Goal: Task Accomplishment & Management: Use online tool/utility

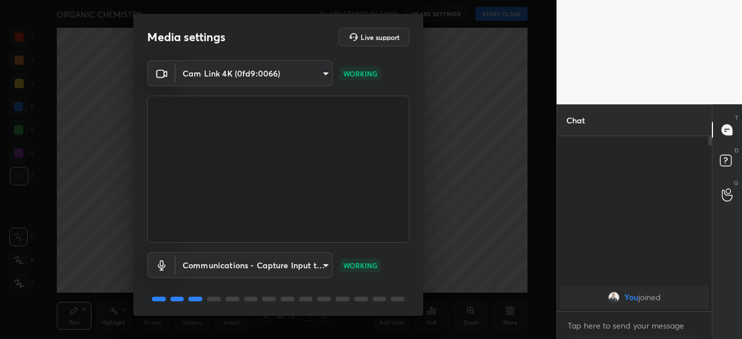
scroll to position [41, 0]
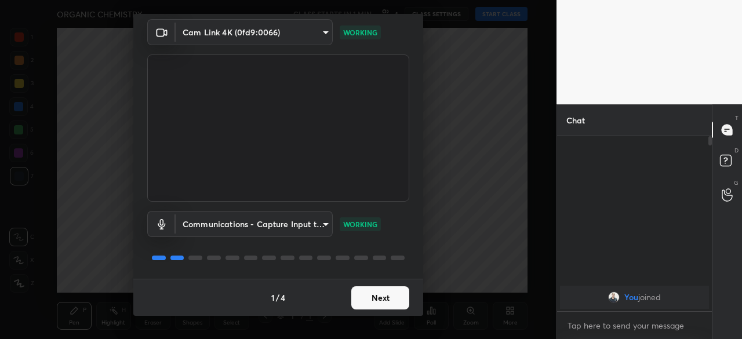
click at [366, 300] on button "Next" at bounding box center [380, 297] width 58 height 23
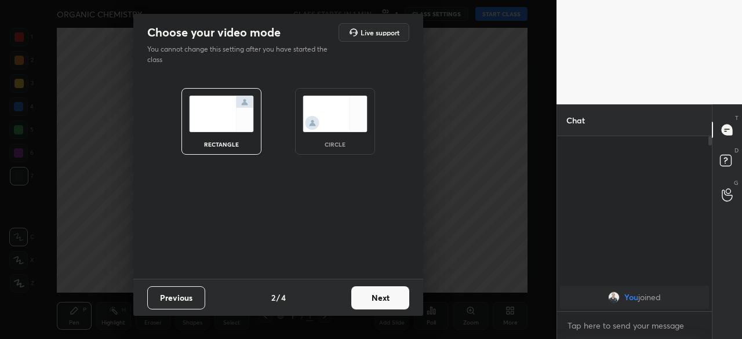
click at [379, 305] on button "Next" at bounding box center [380, 297] width 58 height 23
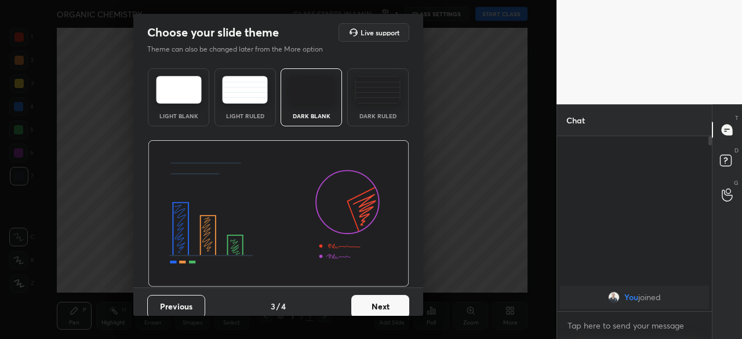
click at [377, 312] on button "Next" at bounding box center [380, 306] width 58 height 23
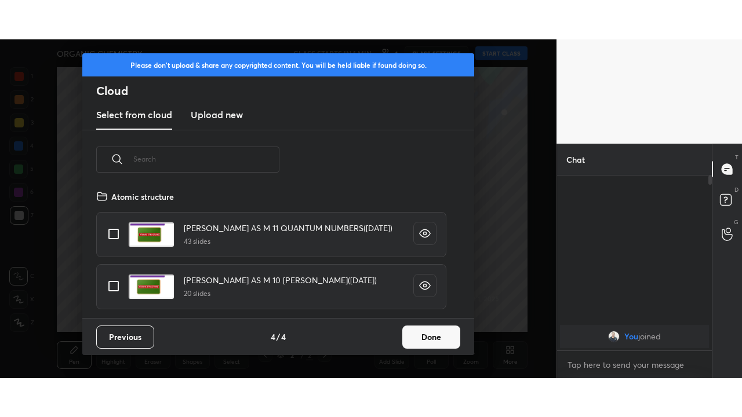
scroll to position [129, 372]
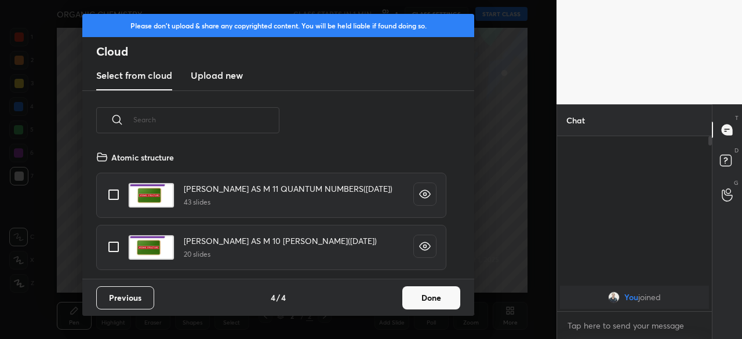
click at [416, 299] on button "Done" at bounding box center [431, 297] width 58 height 23
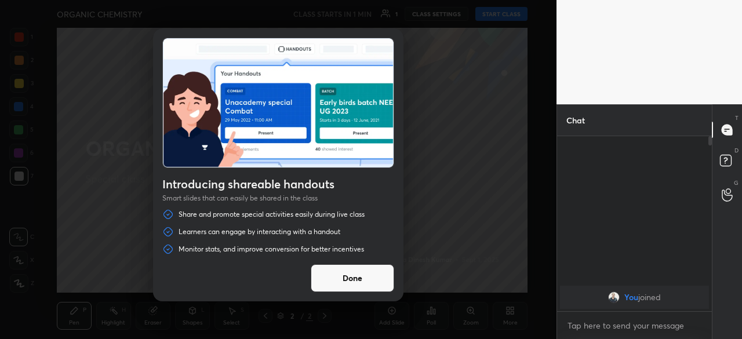
click at [372, 286] on button "Done" at bounding box center [352, 278] width 83 height 28
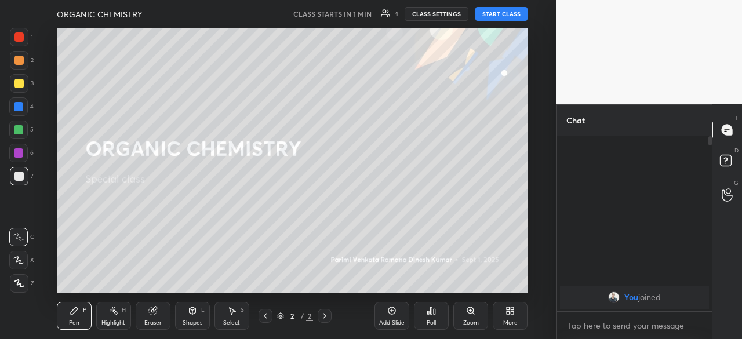
click at [497, 18] on button "START CLASS" at bounding box center [501, 14] width 52 height 14
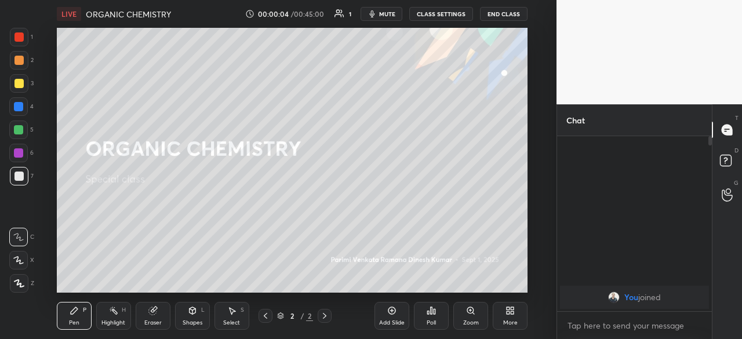
click at [509, 320] on div "More" at bounding box center [510, 323] width 14 height 6
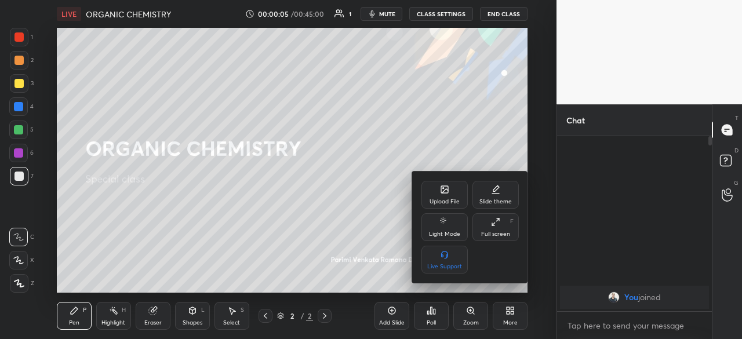
click at [496, 232] on div "Full screen" at bounding box center [495, 234] width 29 height 6
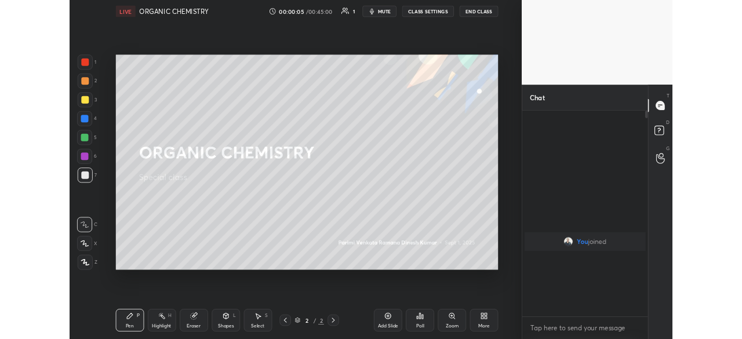
scroll to position [153, 151]
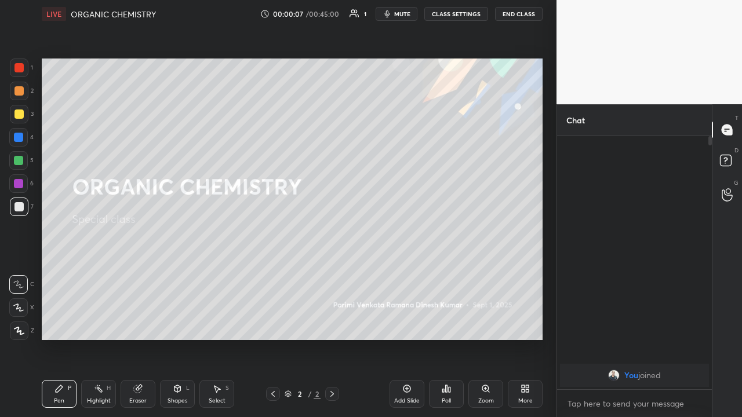
click at [414, 339] on div "Add Slide" at bounding box center [407, 394] width 35 height 28
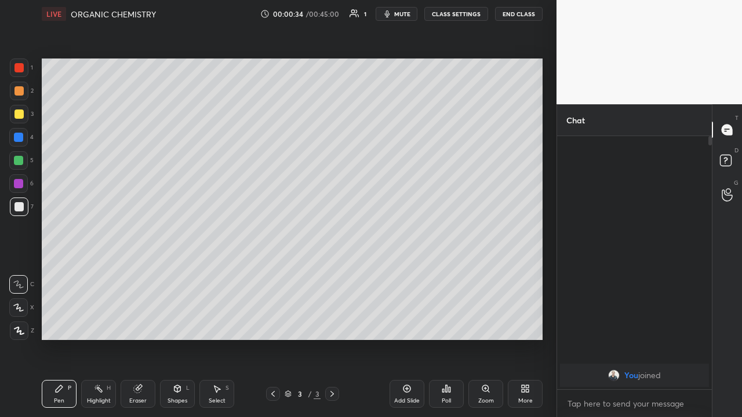
click at [21, 119] on div at bounding box center [19, 114] width 19 height 19
click at [21, 313] on div at bounding box center [18, 308] width 19 height 19
click at [25, 118] on div at bounding box center [19, 114] width 19 height 19
click at [24, 161] on div at bounding box center [18, 160] width 19 height 19
click at [518, 339] on div "More" at bounding box center [525, 394] width 35 height 28
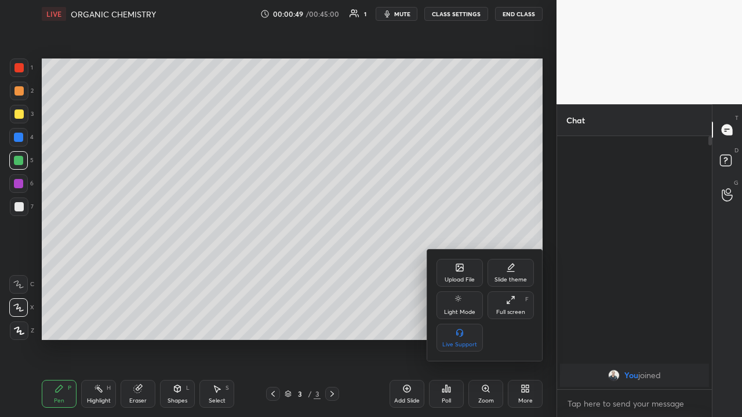
click at [503, 311] on div "Full screen" at bounding box center [510, 313] width 29 height 6
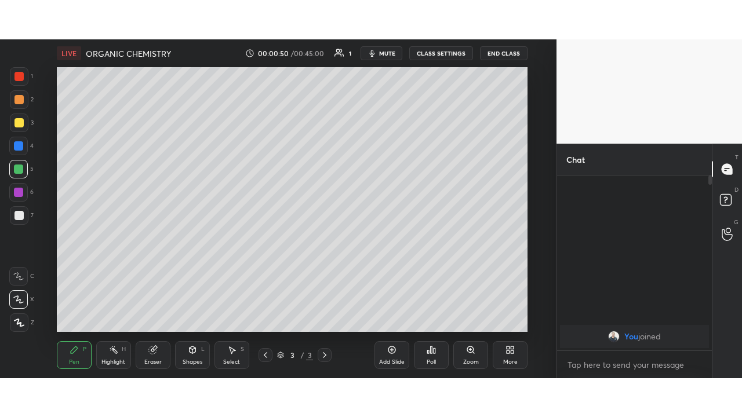
scroll to position [57711, 57466]
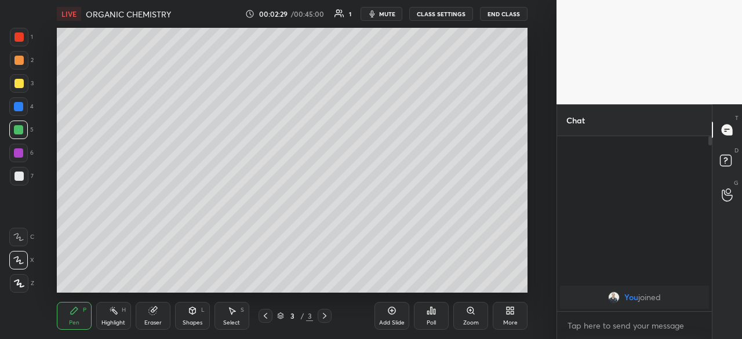
click at [506, 322] on div "More" at bounding box center [510, 323] width 14 height 6
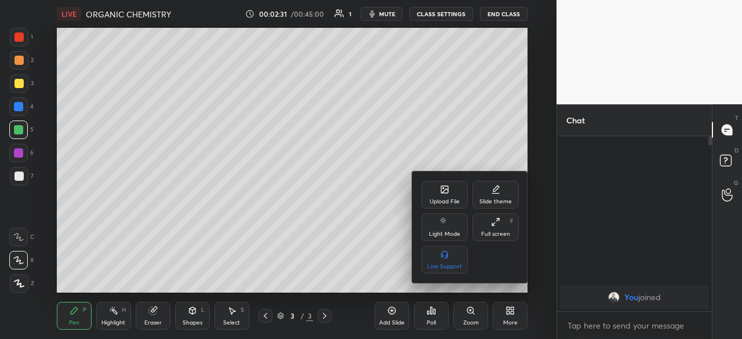
click at [503, 226] on div "Full screen F" at bounding box center [496, 227] width 46 height 28
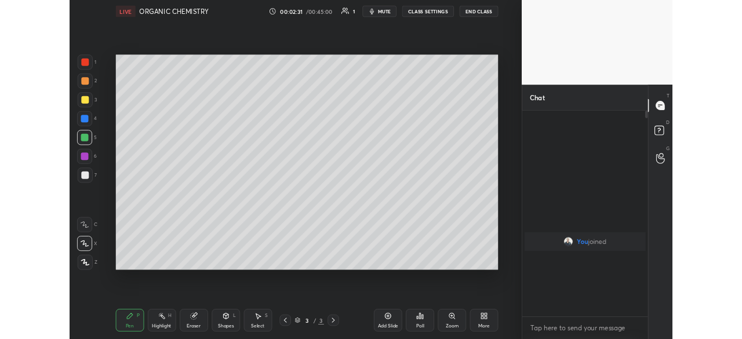
scroll to position [153, 151]
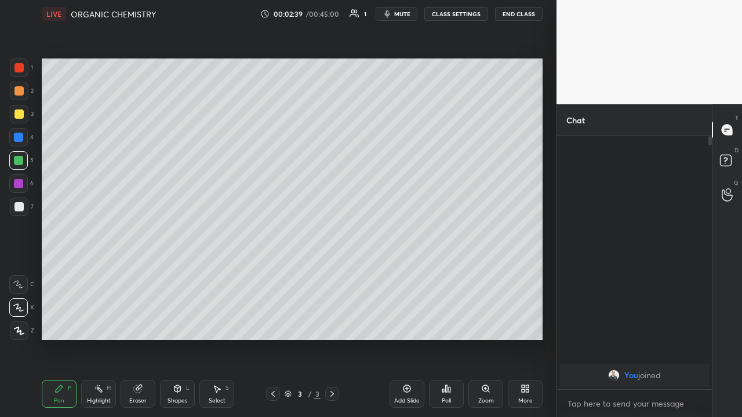
click at [23, 209] on div at bounding box center [18, 206] width 9 height 9
click at [140, 339] on div "Eraser" at bounding box center [138, 394] width 35 height 28
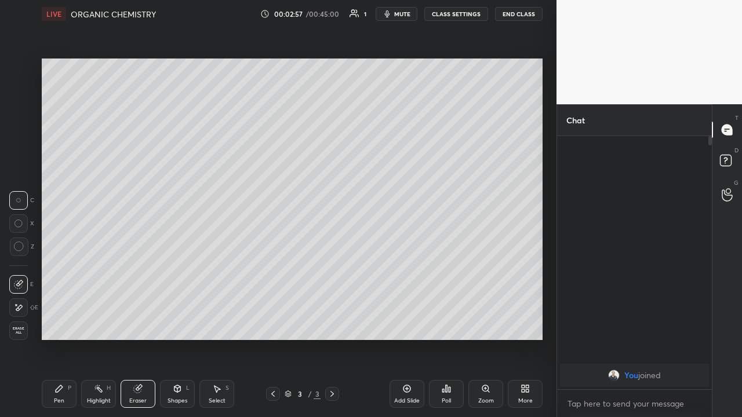
click at [70, 339] on div "Pen P" at bounding box center [59, 394] width 35 height 28
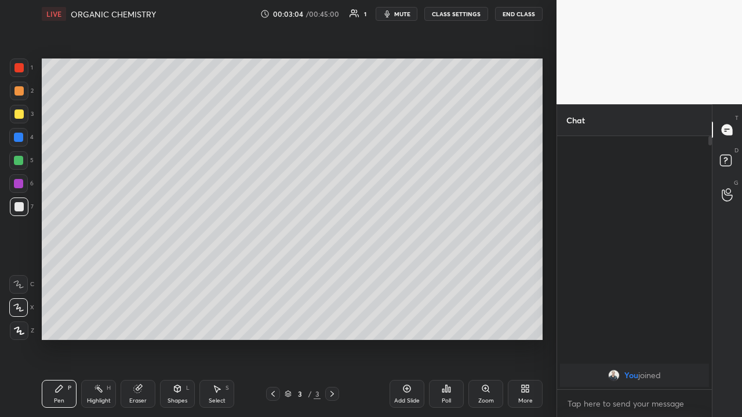
click at [25, 188] on div at bounding box center [18, 184] width 19 height 19
click at [26, 315] on div at bounding box center [18, 308] width 19 height 19
click at [24, 338] on div at bounding box center [19, 331] width 19 height 19
click at [21, 117] on div at bounding box center [18, 114] width 9 height 9
click at [139, 339] on div "Eraser" at bounding box center [138, 394] width 35 height 28
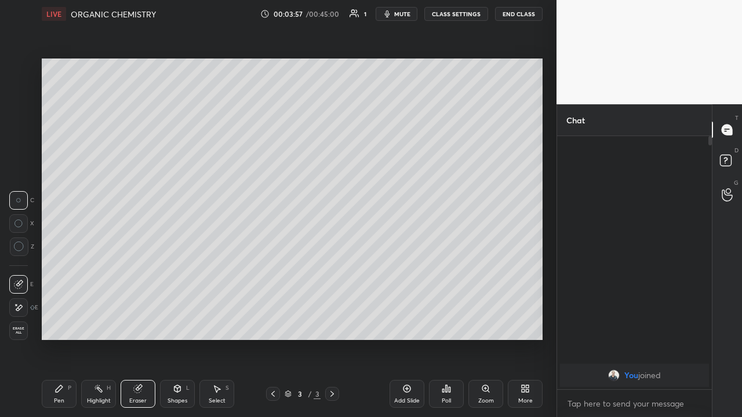
click at [143, 339] on div "Eraser" at bounding box center [138, 394] width 35 height 28
click at [71, 339] on div "Pen P" at bounding box center [59, 394] width 35 height 28
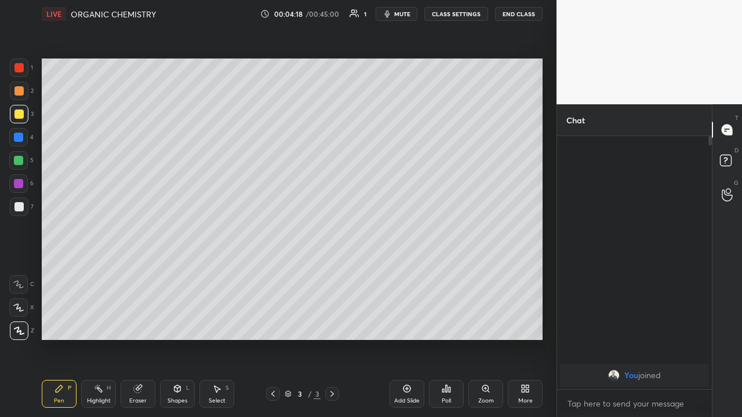
click at [26, 212] on div at bounding box center [19, 207] width 19 height 19
click at [408, 339] on div "Add Slide" at bounding box center [407, 401] width 26 height 6
click at [25, 122] on div at bounding box center [19, 114] width 19 height 19
click at [140, 339] on icon at bounding box center [137, 388] width 9 height 9
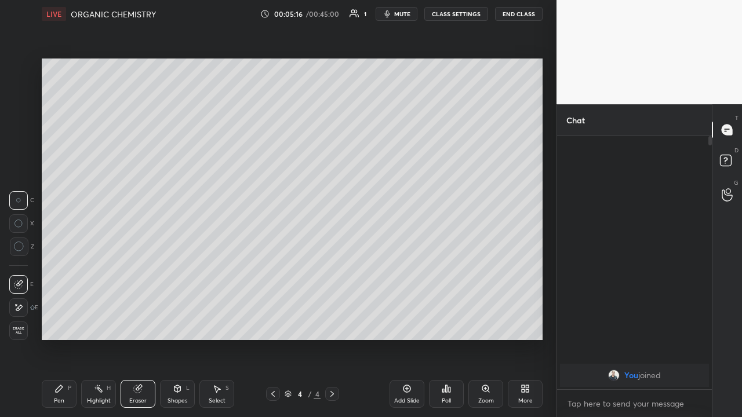
click at [50, 339] on div "Pen P" at bounding box center [59, 394] width 35 height 28
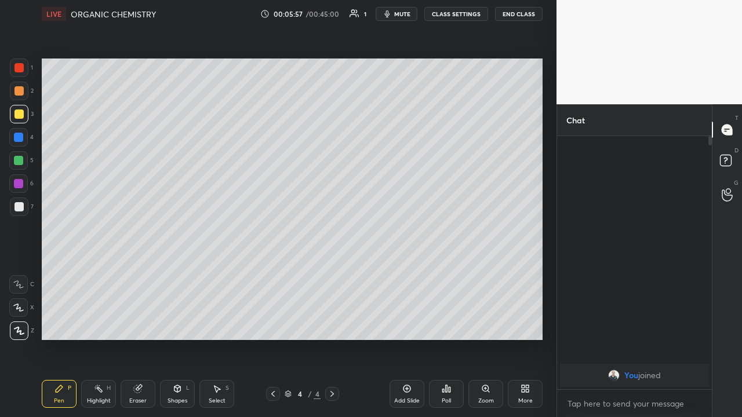
click at [517, 339] on div "More" at bounding box center [525, 394] width 35 height 28
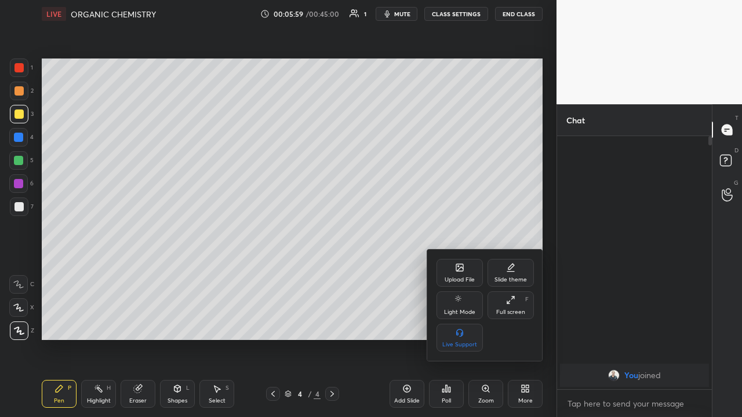
click at [504, 306] on div "Full screen F" at bounding box center [511, 306] width 46 height 28
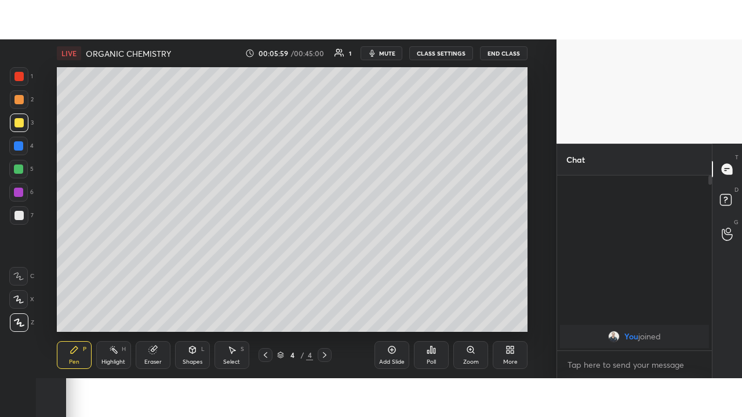
scroll to position [57711, 57466]
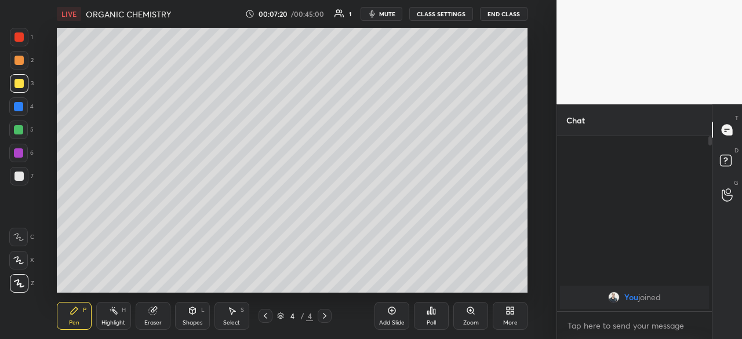
click at [514, 314] on icon at bounding box center [510, 310] width 9 height 9
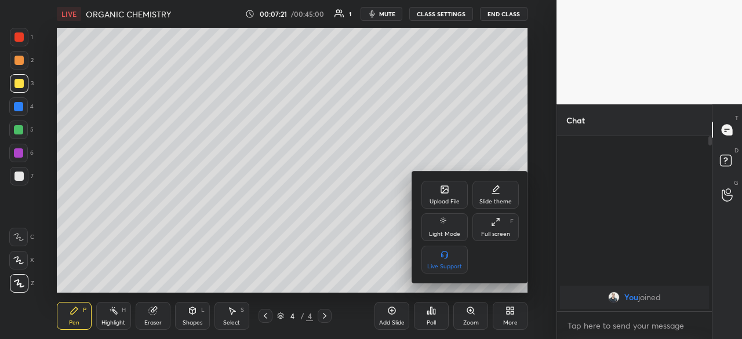
click at [492, 232] on div "Full screen" at bounding box center [495, 234] width 29 height 6
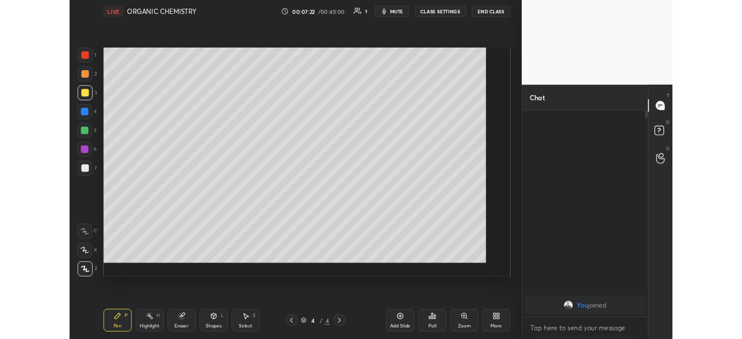
scroll to position [153, 151]
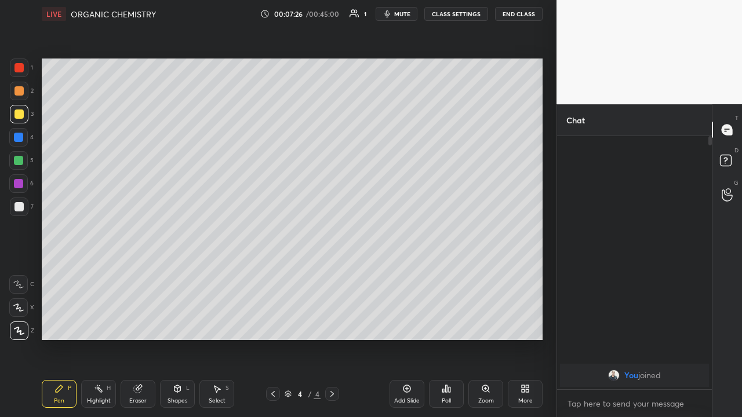
click at [25, 190] on div at bounding box center [18, 184] width 19 height 19
click at [23, 209] on div at bounding box center [18, 206] width 9 height 9
click at [23, 115] on div at bounding box center [18, 114] width 9 height 9
click at [27, 74] on div at bounding box center [19, 68] width 19 height 19
click at [26, 164] on div at bounding box center [18, 160] width 19 height 19
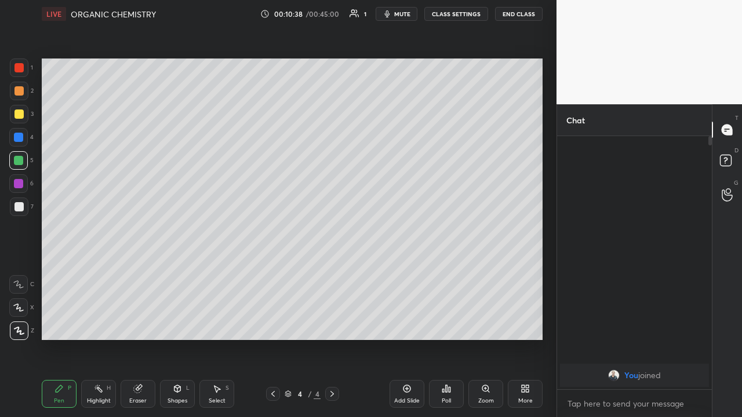
click at [406, 339] on icon at bounding box center [408, 390] width 8 height 8
click at [27, 206] on div at bounding box center [19, 207] width 19 height 19
click at [24, 184] on div at bounding box center [18, 184] width 19 height 19
click at [140, 339] on div "Eraser" at bounding box center [138, 394] width 35 height 28
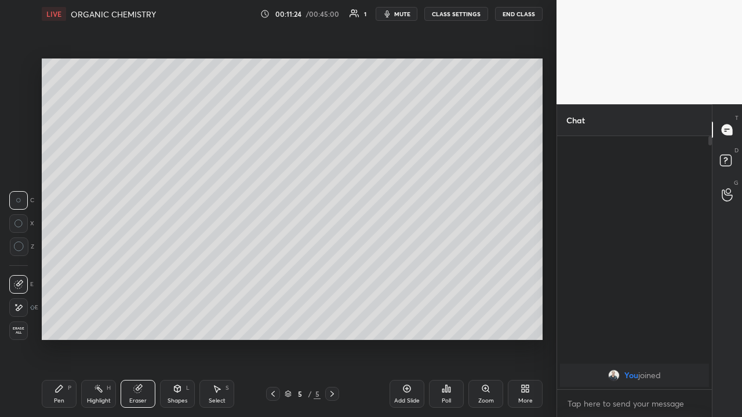
click at [60, 339] on div "Pen P" at bounding box center [59, 394] width 35 height 28
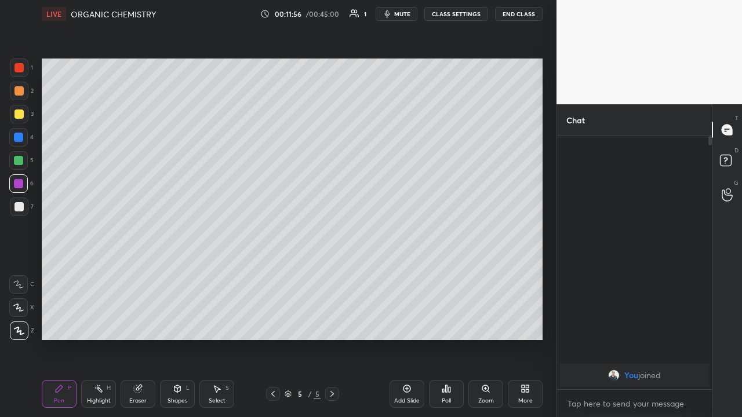
click at [139, 339] on div "Eraser" at bounding box center [138, 394] width 35 height 28
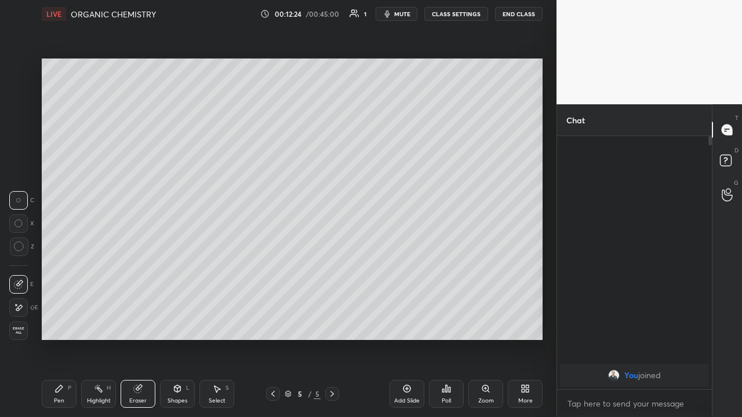
click at [404, 339] on div "Add Slide" at bounding box center [407, 401] width 26 height 6
click at [59, 339] on div "Pen" at bounding box center [59, 401] width 10 height 6
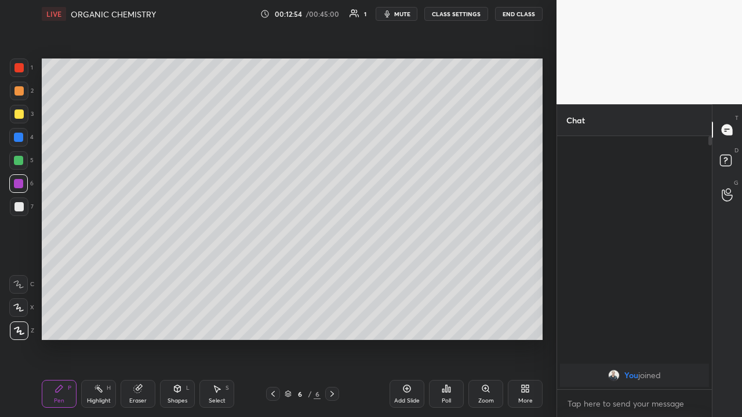
click at [27, 117] on div at bounding box center [19, 114] width 19 height 19
click at [518, 339] on div "More" at bounding box center [525, 394] width 35 height 28
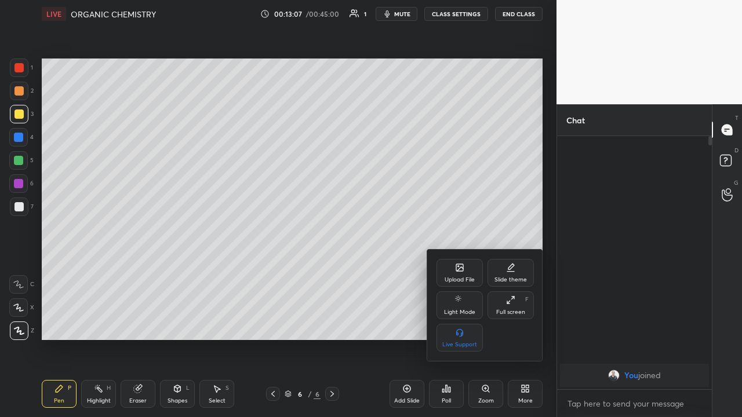
click at [500, 310] on div "Full screen" at bounding box center [510, 313] width 29 height 6
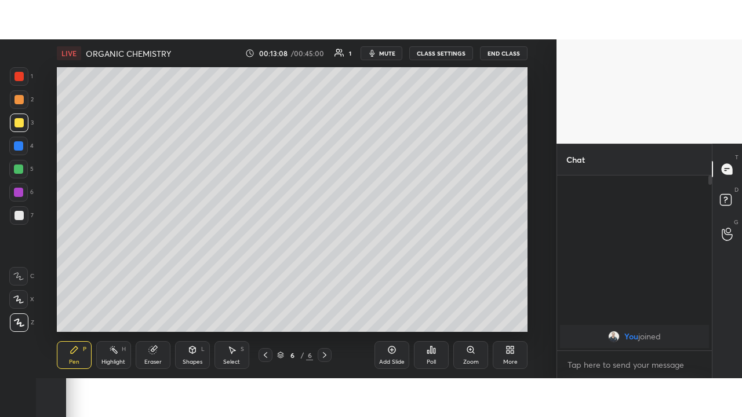
scroll to position [57711, 57466]
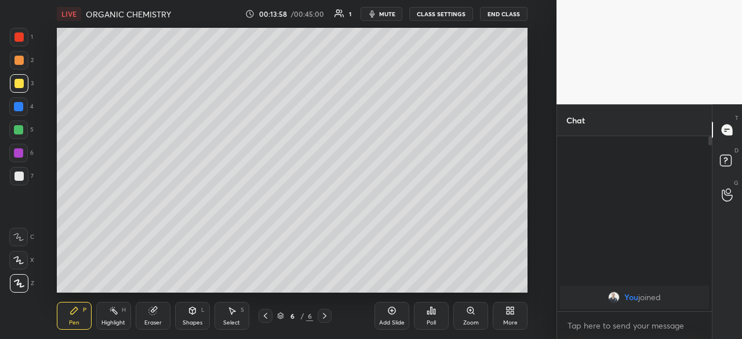
click at [519, 321] on div "More" at bounding box center [510, 316] width 35 height 28
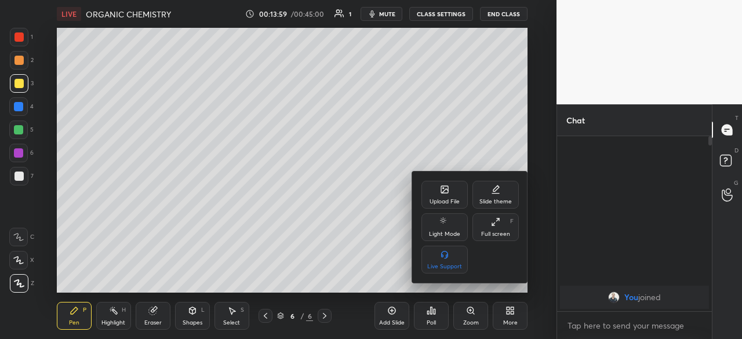
click at [500, 229] on div "Full screen F" at bounding box center [496, 227] width 46 height 28
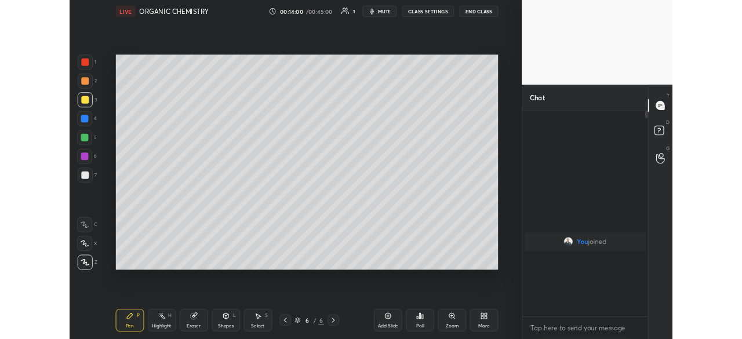
scroll to position [153, 151]
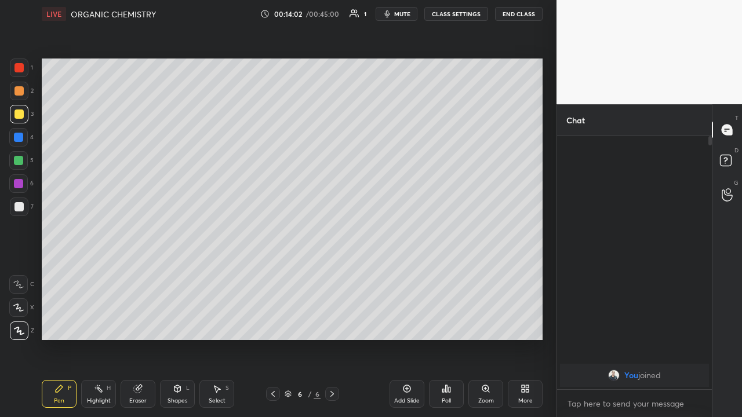
click at [24, 168] on div at bounding box center [18, 160] width 19 height 19
click at [144, 339] on div "Eraser" at bounding box center [137, 401] width 17 height 6
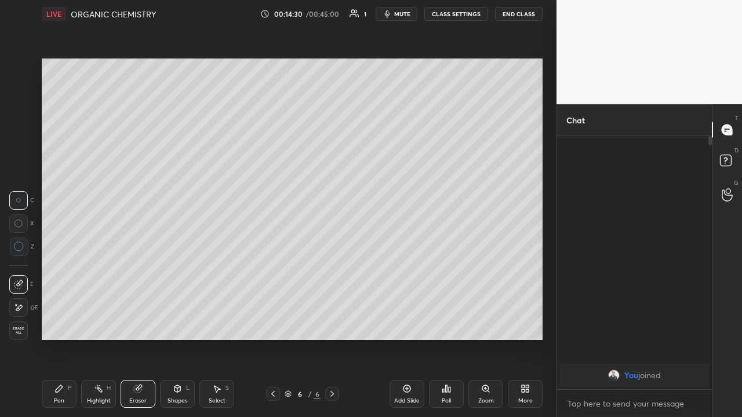
click at [64, 339] on div "Pen P" at bounding box center [59, 394] width 35 height 28
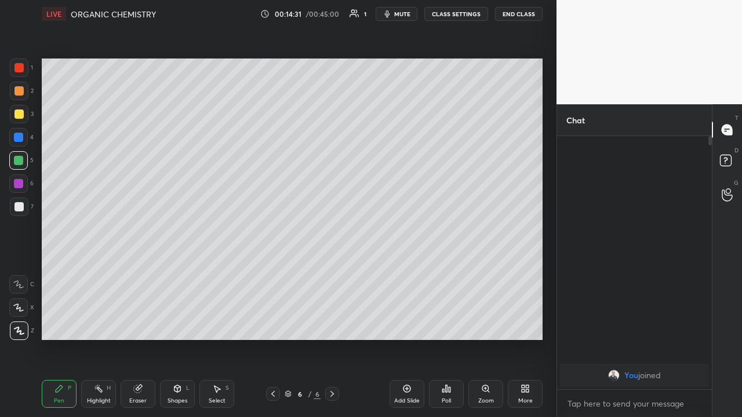
click at [67, 339] on div "Pen P" at bounding box center [59, 394] width 35 height 28
click at [150, 339] on div "Eraser" at bounding box center [138, 394] width 35 height 28
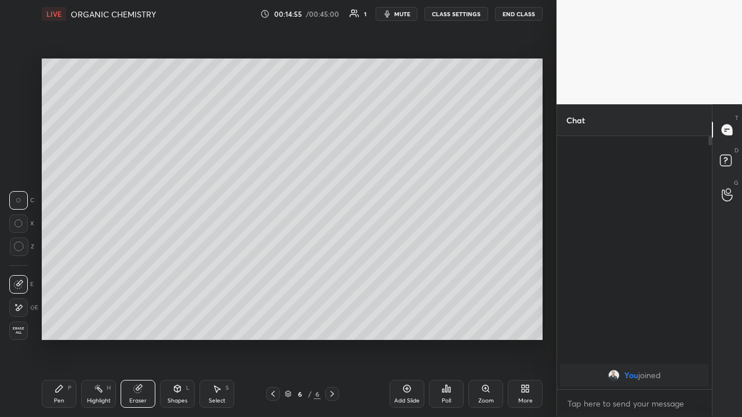
click at [72, 339] on div "Pen P" at bounding box center [59, 394] width 35 height 28
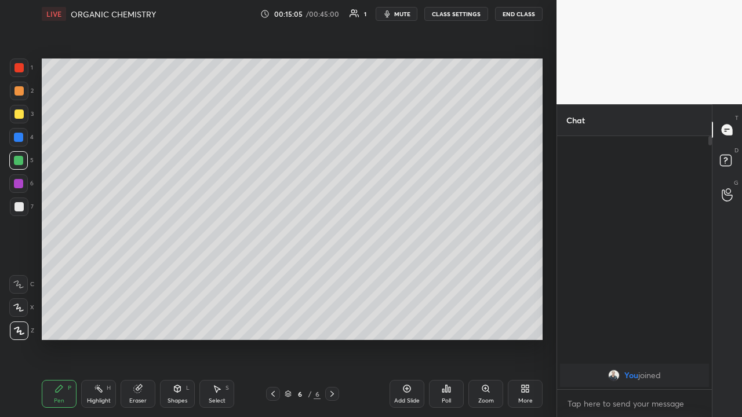
click at [543, 224] on div "Setting up your live class Poll for secs No correct answer Start poll" at bounding box center [292, 199] width 510 height 343
click at [548, 222] on div "1 2 3 4 5 6 7 C X Z C X Z E E Erase all H H LIVE ORGANIC CHEMISTRY 00:15:06 / 0…" at bounding box center [278, 208] width 557 height 417
click at [412, 339] on div "Add Slide" at bounding box center [407, 394] width 35 height 28
click at [24, 140] on div at bounding box center [18, 137] width 19 height 19
click at [23, 118] on div at bounding box center [19, 114] width 19 height 19
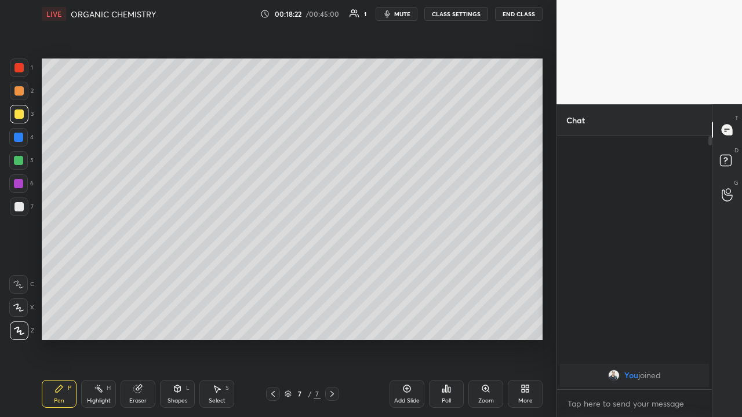
click at [23, 140] on div at bounding box center [18, 137] width 19 height 19
click at [21, 210] on div at bounding box center [18, 206] width 9 height 9
click at [143, 324] on button "Undo" at bounding box center [145, 330] width 34 height 14
click at [116, 339] on div "Setting up your live class Poll for secs No correct answer Start poll" at bounding box center [292, 199] width 510 height 343
click at [26, 163] on div at bounding box center [18, 160] width 19 height 19
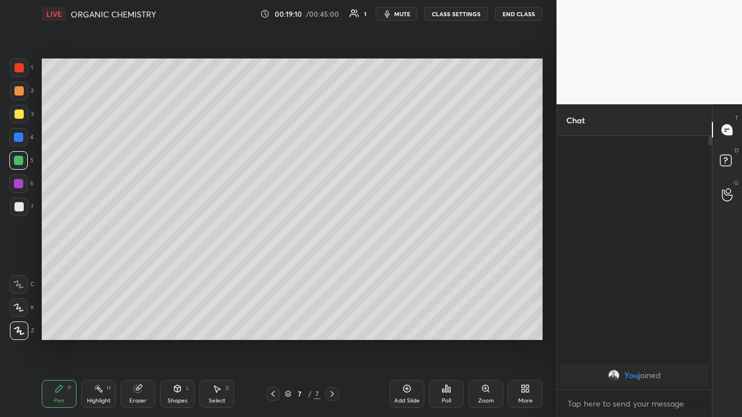
click at [228, 339] on div "Setting up your live class Poll for secs No correct answer Start poll" at bounding box center [292, 199] width 510 height 343
click at [23, 71] on div at bounding box center [19, 68] width 19 height 19
click at [17, 162] on div at bounding box center [18, 160] width 9 height 9
click at [543, 246] on div "Setting up your live class Poll for secs No correct answer Start poll" at bounding box center [292, 199] width 510 height 343
click at [546, 245] on div "Setting up your live class Poll for secs No correct answer Start poll" at bounding box center [292, 199] width 510 height 343
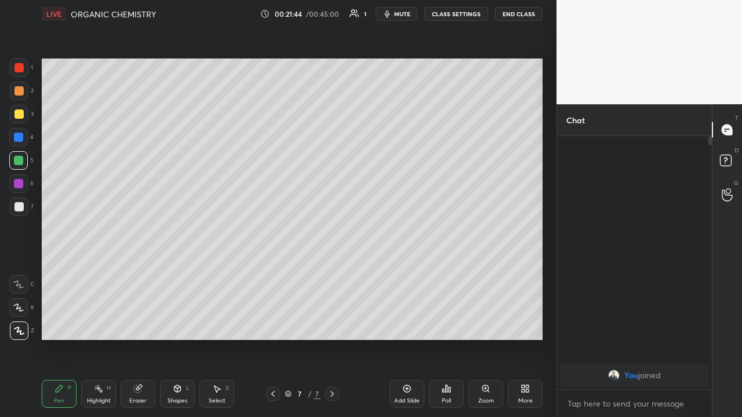
click at [399, 339] on div "Add Slide" at bounding box center [407, 401] width 26 height 6
click at [26, 116] on div at bounding box center [19, 114] width 19 height 19
click at [28, 120] on div "3" at bounding box center [22, 114] width 24 height 19
click at [24, 118] on div at bounding box center [19, 114] width 19 height 19
click at [22, 139] on div at bounding box center [18, 137] width 9 height 9
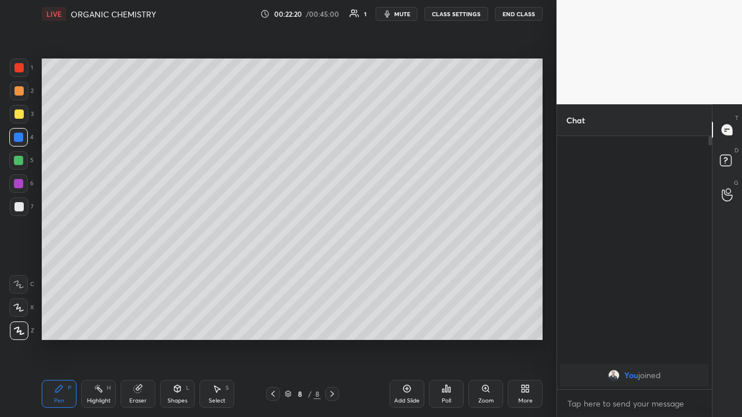
click at [24, 118] on div at bounding box center [19, 114] width 19 height 19
click at [24, 71] on div at bounding box center [19, 68] width 19 height 19
click at [24, 210] on div at bounding box center [19, 207] width 19 height 19
click at [147, 339] on div "Eraser" at bounding box center [138, 394] width 35 height 28
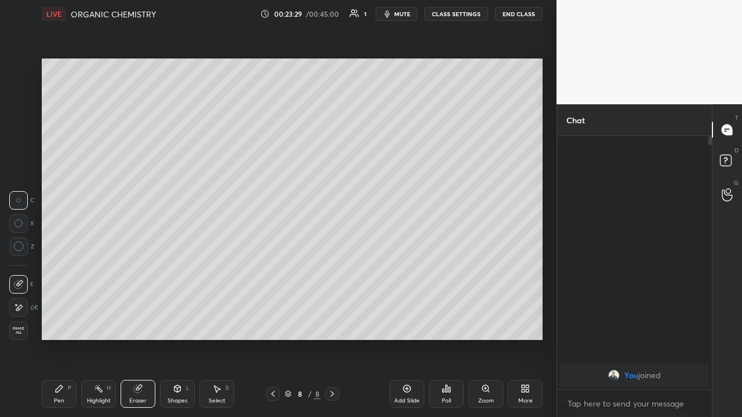
click at [69, 339] on div "Pen P" at bounding box center [59, 394] width 35 height 28
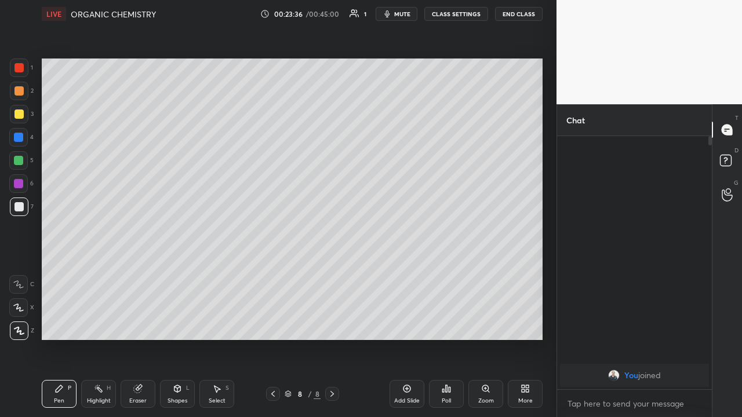
click at [148, 339] on div "Eraser" at bounding box center [138, 394] width 35 height 28
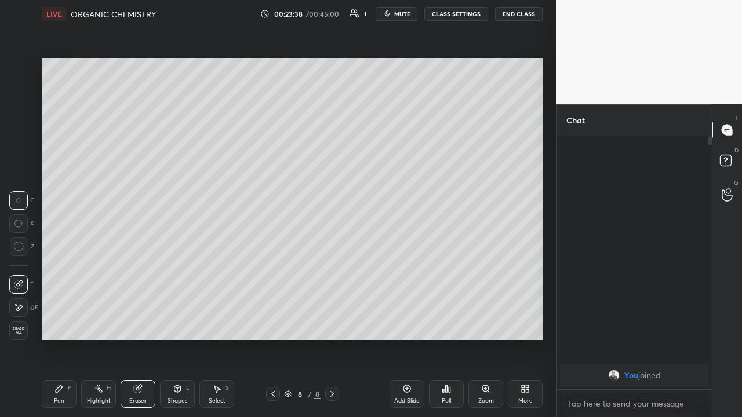
click at [66, 339] on div "Pen P" at bounding box center [59, 394] width 35 height 28
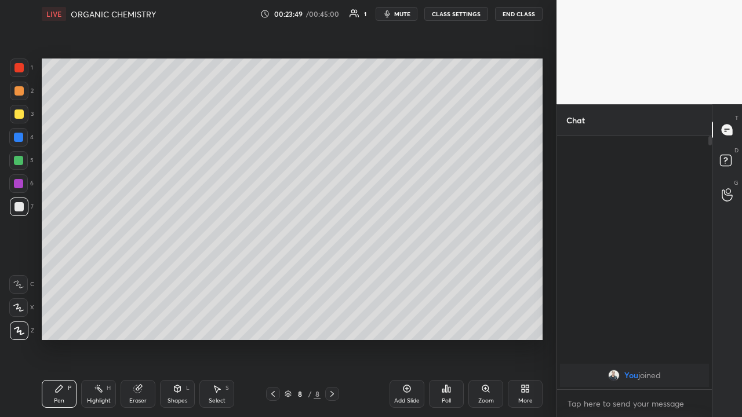
click at [145, 339] on div "Eraser" at bounding box center [138, 394] width 35 height 28
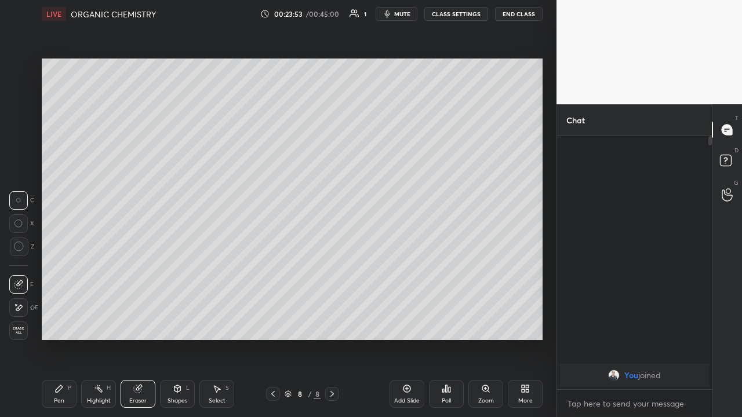
click at [63, 339] on div "Pen" at bounding box center [59, 401] width 10 height 6
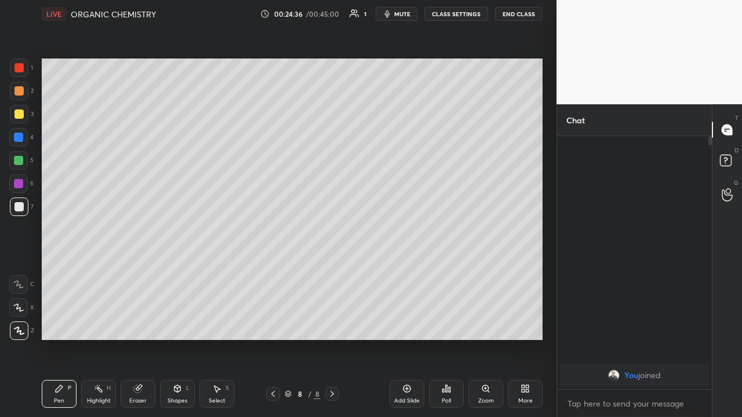
click at [400, 339] on div "Add Slide" at bounding box center [407, 394] width 35 height 28
click at [404, 339] on icon at bounding box center [408, 390] width 8 height 8
click at [274, 339] on div at bounding box center [273, 394] width 14 height 14
click at [272, 339] on icon at bounding box center [272, 394] width 9 height 9
click at [332, 339] on icon at bounding box center [332, 394] width 9 height 9
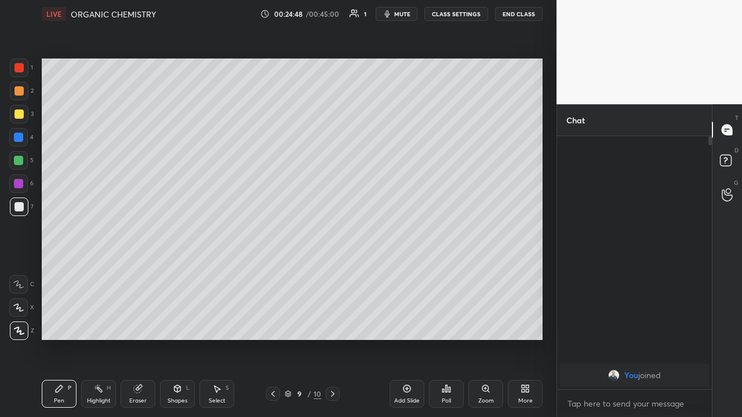
click at [515, 339] on div "More" at bounding box center [525, 394] width 35 height 28
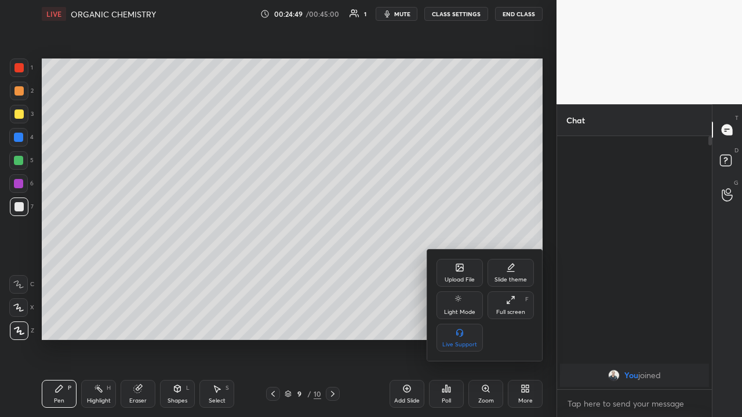
click at [513, 305] on div "Full screen F" at bounding box center [511, 306] width 46 height 28
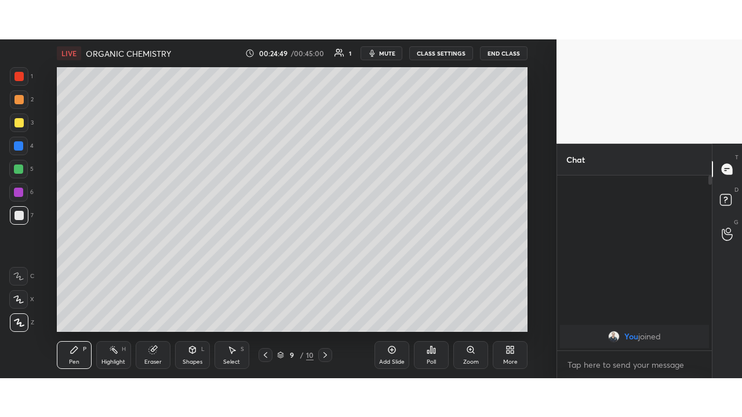
scroll to position [57711, 57466]
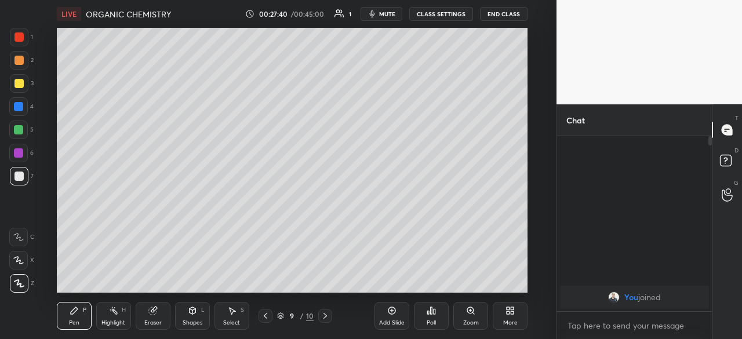
click at [517, 318] on div "More" at bounding box center [510, 316] width 35 height 28
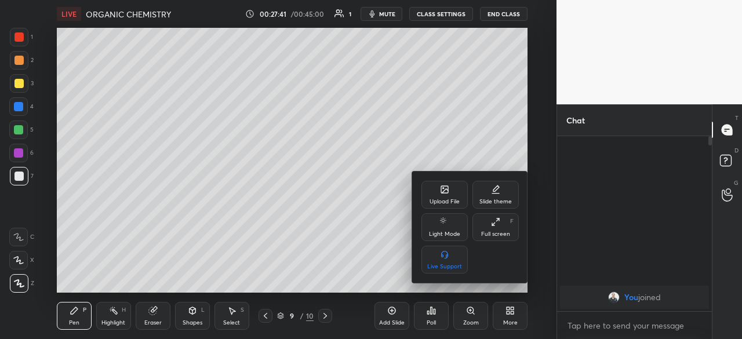
click at [461, 262] on div "Live Support" at bounding box center [444, 260] width 46 height 28
click at [452, 260] on div "Upload File Slide theme Light Mode Full screen F Live Support" at bounding box center [469, 227] width 97 height 93
click at [535, 246] on div at bounding box center [371, 169] width 742 height 339
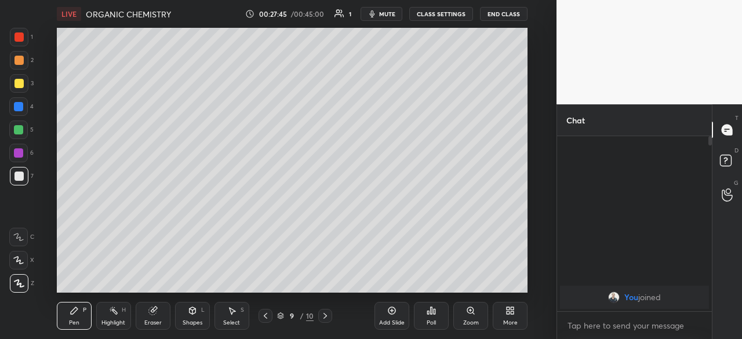
click at [536, 246] on div "Upload File Slide theme Light Mode Full screen F Live Support" at bounding box center [371, 169] width 742 height 339
click at [519, 324] on div "More" at bounding box center [510, 316] width 35 height 28
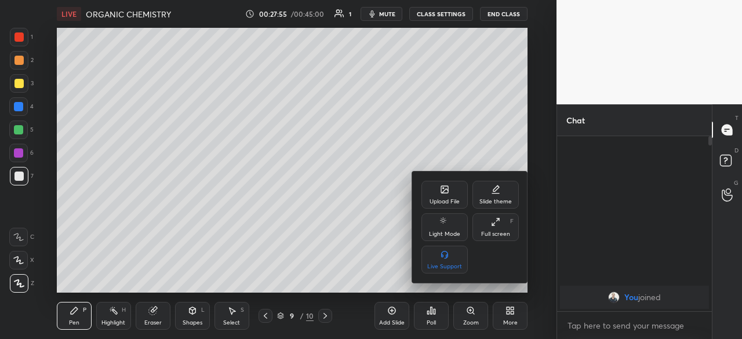
click at [517, 322] on div at bounding box center [371, 169] width 742 height 339
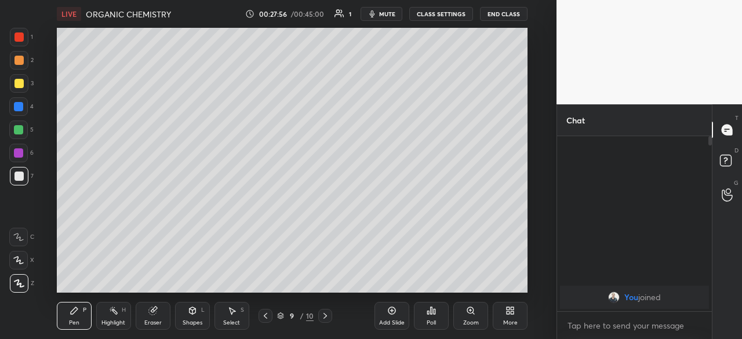
click at [515, 322] on div "More" at bounding box center [510, 323] width 14 height 6
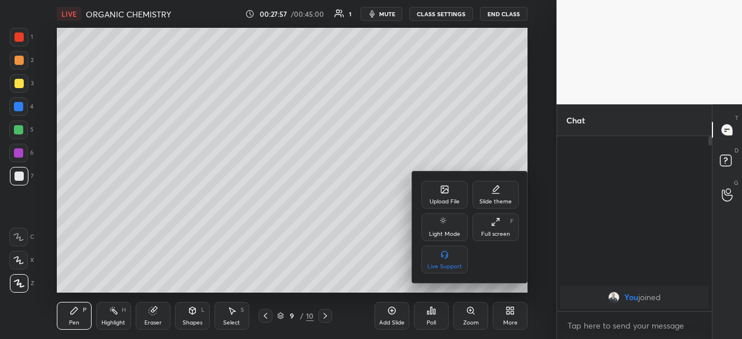
click at [511, 234] on div "Full screen F" at bounding box center [496, 227] width 46 height 28
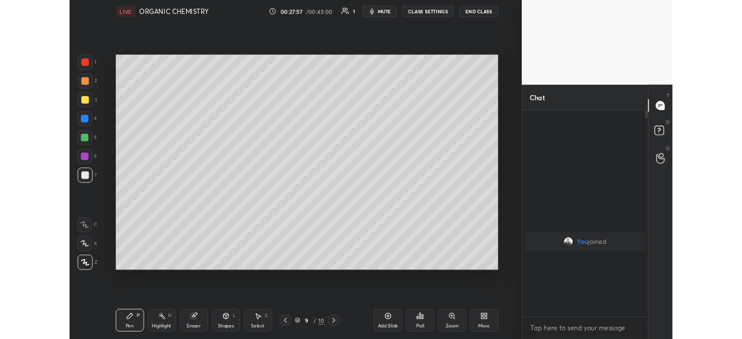
scroll to position [153, 151]
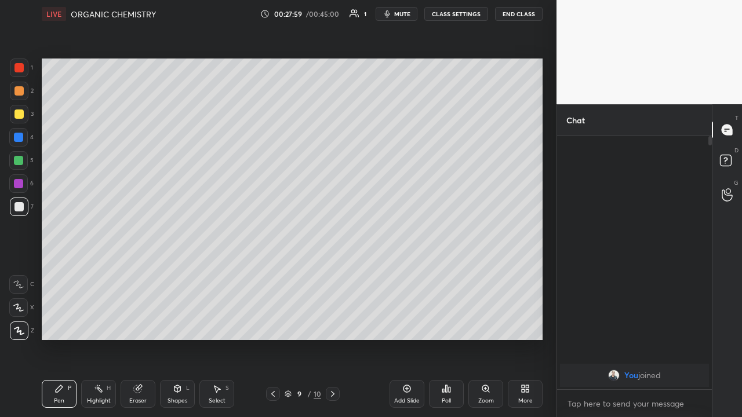
click at [25, 119] on div at bounding box center [19, 114] width 19 height 19
click at [143, 339] on div "Eraser" at bounding box center [138, 394] width 35 height 28
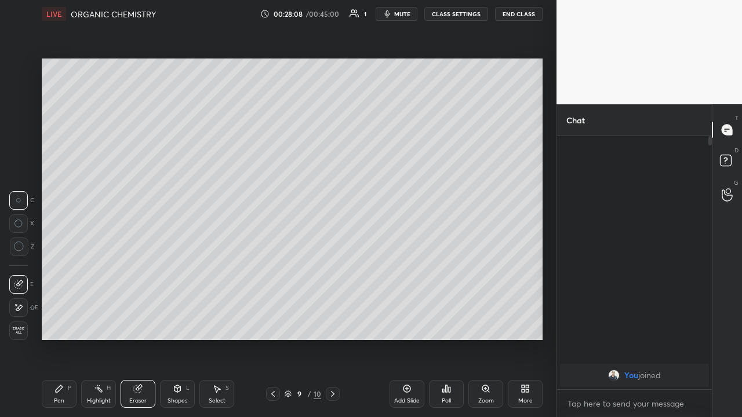
click at [58, 339] on icon at bounding box center [59, 389] width 7 height 7
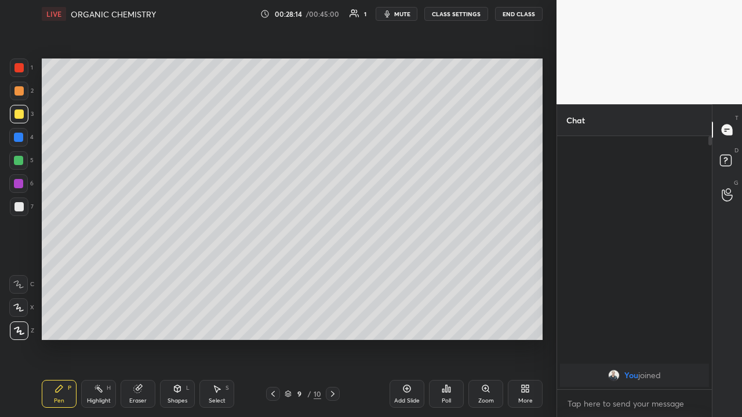
click at [25, 162] on div at bounding box center [18, 160] width 19 height 19
click at [152, 339] on div "Eraser" at bounding box center [138, 394] width 35 height 28
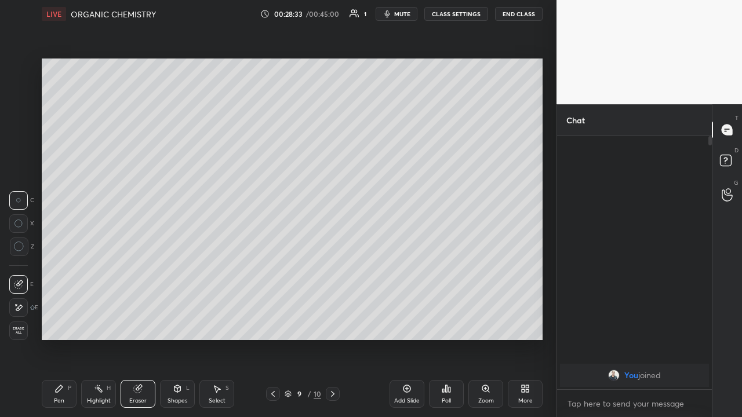
click at [61, 339] on div "Pen P" at bounding box center [59, 394] width 35 height 28
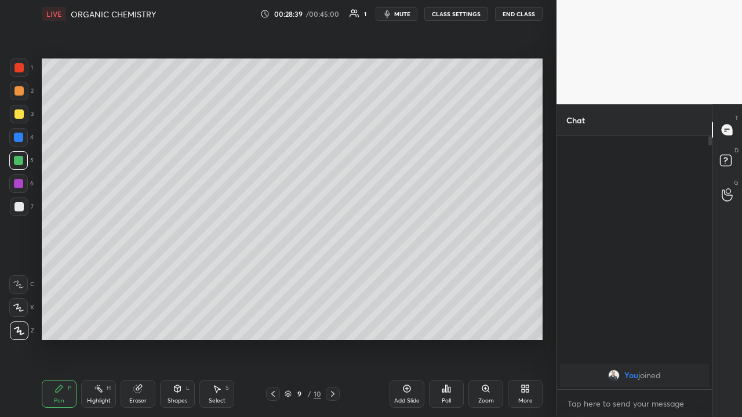
click at [141, 339] on div "Eraser" at bounding box center [137, 401] width 17 height 6
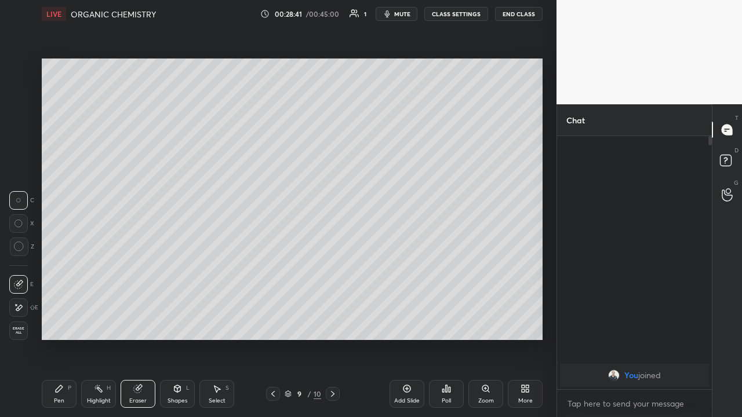
click at [71, 339] on div "Pen P" at bounding box center [59, 394] width 35 height 28
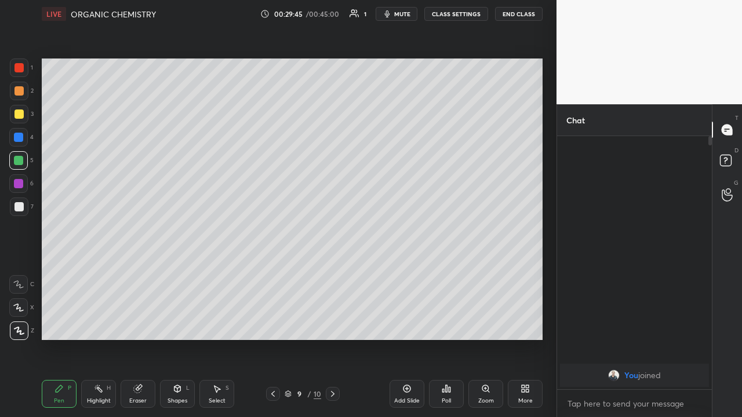
click at [19, 209] on div at bounding box center [18, 206] width 9 height 9
click at [293, 339] on div "Setting up your live class Poll for secs No correct answer Start poll" at bounding box center [292, 199] width 510 height 343
click at [299, 339] on div "Setting up your live class Poll for secs No correct answer Start poll" at bounding box center [292, 199] width 510 height 343
click at [328, 339] on div at bounding box center [333, 394] width 14 height 14
click at [25, 165] on div at bounding box center [18, 160] width 19 height 19
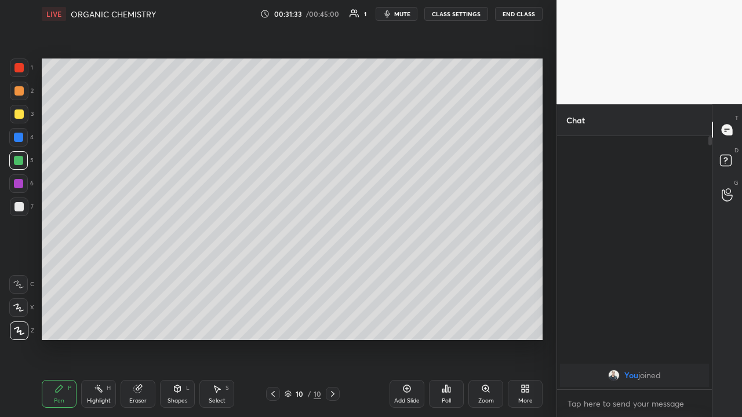
click at [24, 117] on div at bounding box center [19, 114] width 19 height 19
click at [23, 207] on div at bounding box center [18, 206] width 9 height 9
click at [24, 182] on div at bounding box center [18, 184] width 19 height 19
click at [24, 215] on div at bounding box center [19, 207] width 19 height 19
click at [404, 339] on div "Add Slide" at bounding box center [407, 401] width 26 height 6
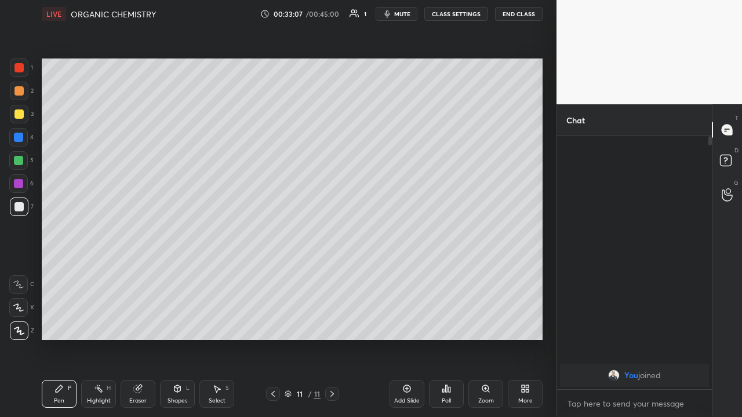
click at [405, 339] on div "Add Slide" at bounding box center [407, 394] width 35 height 28
click at [273, 339] on icon at bounding box center [272, 394] width 9 height 9
click at [26, 142] on div at bounding box center [18, 137] width 19 height 19
click at [22, 118] on div at bounding box center [19, 114] width 19 height 19
click at [143, 339] on div "Eraser" at bounding box center [138, 394] width 35 height 28
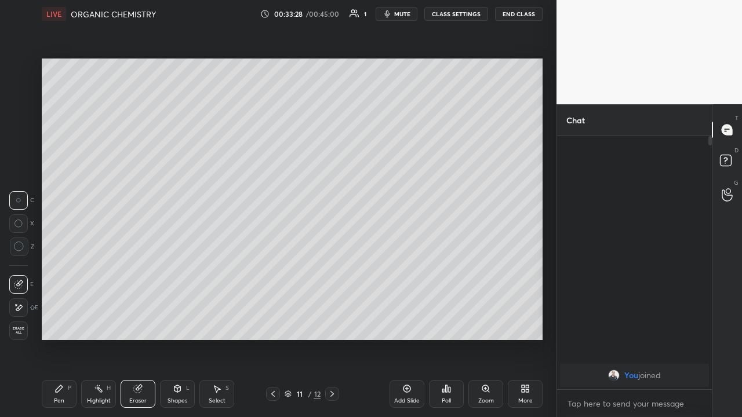
click at [56, 339] on icon at bounding box center [58, 388] width 9 height 9
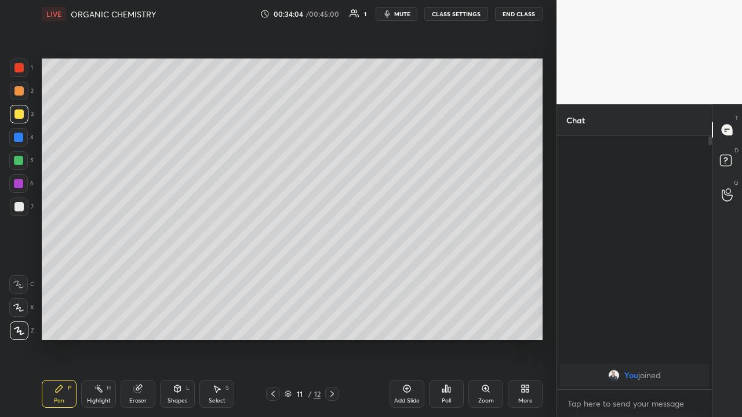
click at [24, 190] on div at bounding box center [18, 184] width 19 height 19
click at [138, 339] on icon at bounding box center [138, 390] width 8 height 8
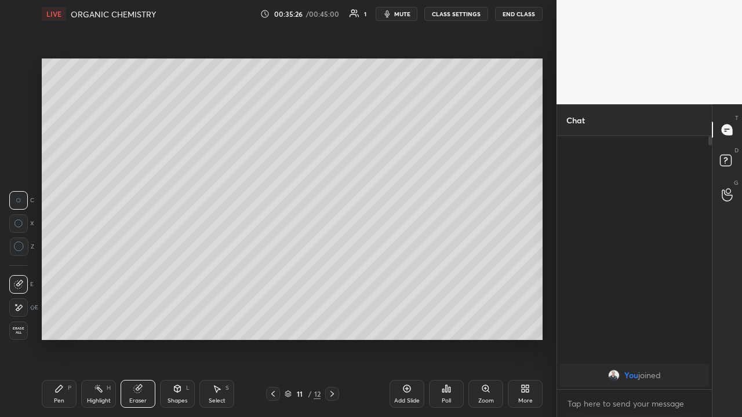
click at [68, 339] on div "Pen P" at bounding box center [59, 394] width 35 height 28
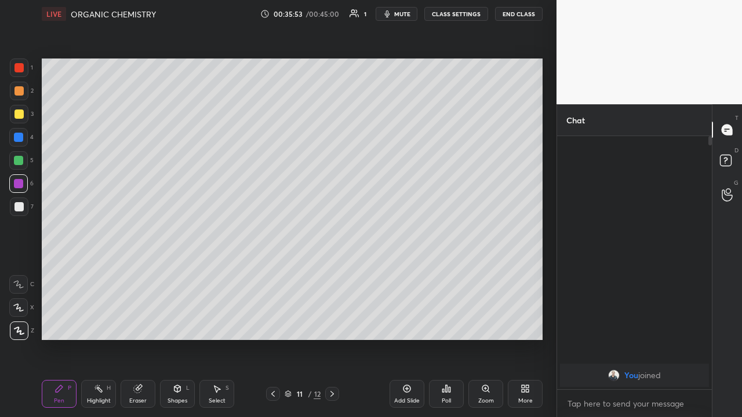
click at [330, 339] on div at bounding box center [332, 394] width 14 height 14
click at [521, 339] on div "More" at bounding box center [525, 401] width 14 height 6
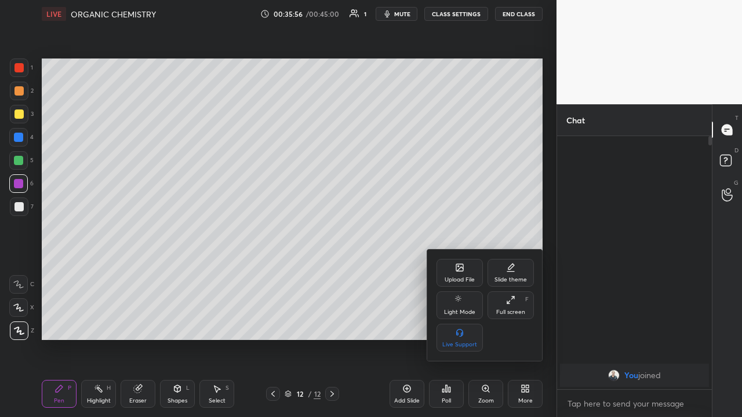
click at [504, 306] on div "Full screen F" at bounding box center [511, 306] width 46 height 28
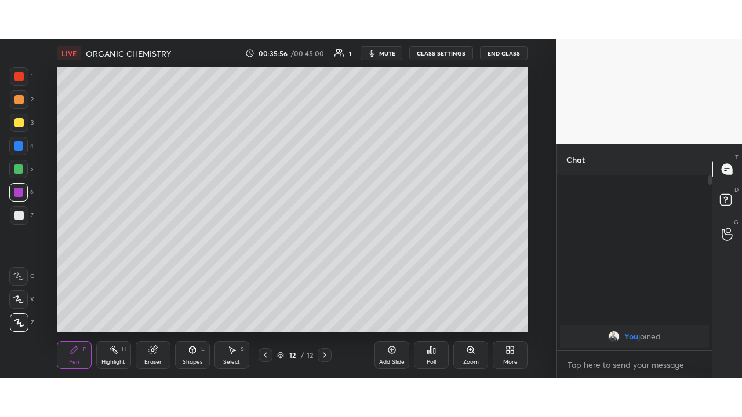
scroll to position [57711, 57466]
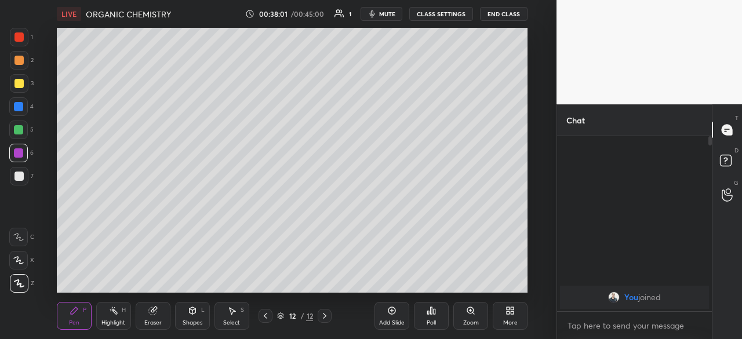
click at [22, 83] on div at bounding box center [18, 83] width 9 height 9
click at [25, 112] on div at bounding box center [18, 106] width 19 height 19
click at [26, 88] on div at bounding box center [19, 83] width 19 height 19
click at [390, 322] on div "Add Slide" at bounding box center [392, 323] width 26 height 6
click at [19, 108] on div at bounding box center [18, 106] width 9 height 9
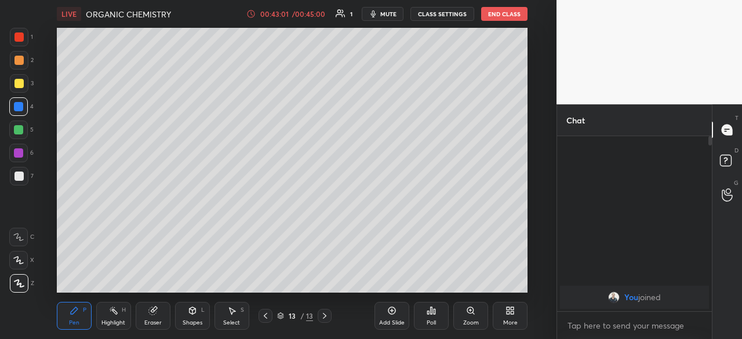
click at [510, 316] on div "More" at bounding box center [510, 316] width 35 height 28
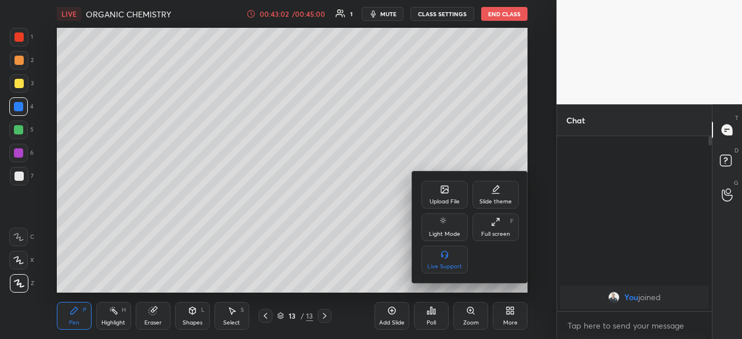
click at [493, 232] on div "Full screen" at bounding box center [495, 234] width 29 height 6
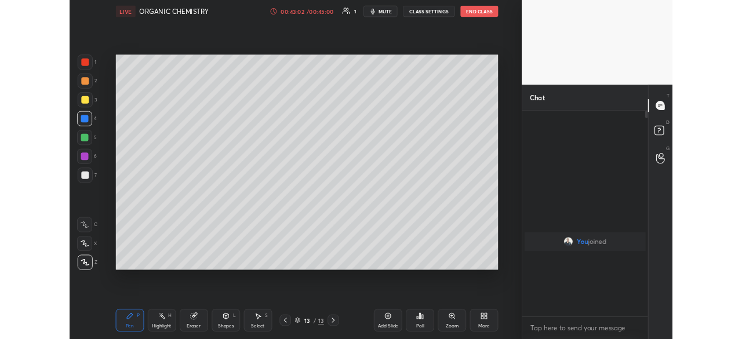
scroll to position [153, 151]
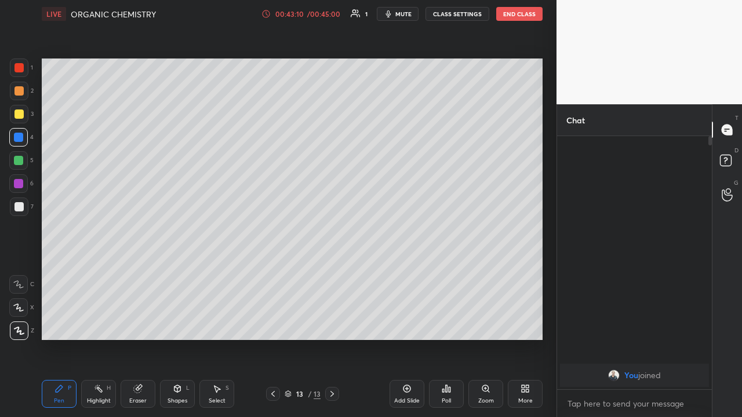
click at [28, 118] on div "3" at bounding box center [22, 114] width 24 height 19
click at [543, 201] on div "Setting up your live class Poll for secs No correct answer Start poll" at bounding box center [292, 199] width 510 height 343
click at [519, 339] on div "More" at bounding box center [525, 401] width 14 height 6
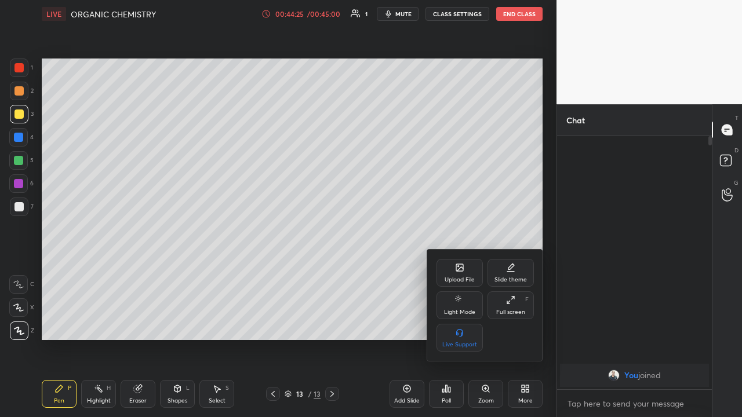
click at [500, 311] on div "Full screen" at bounding box center [510, 313] width 29 height 6
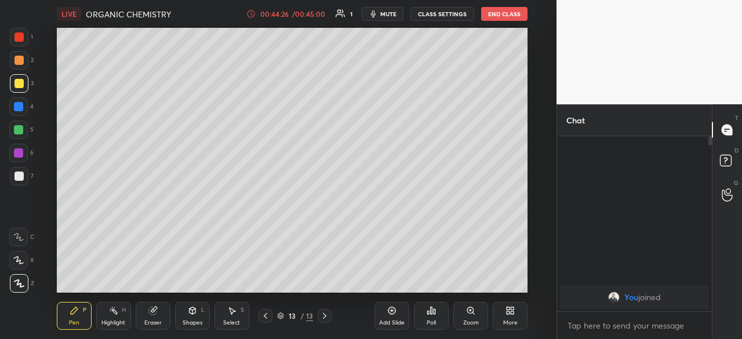
scroll to position [57711, 57466]
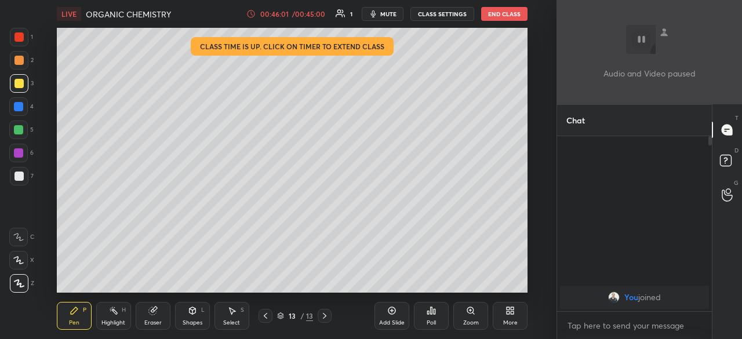
click at [517, 16] on button "End Class" at bounding box center [504, 14] width 46 height 14
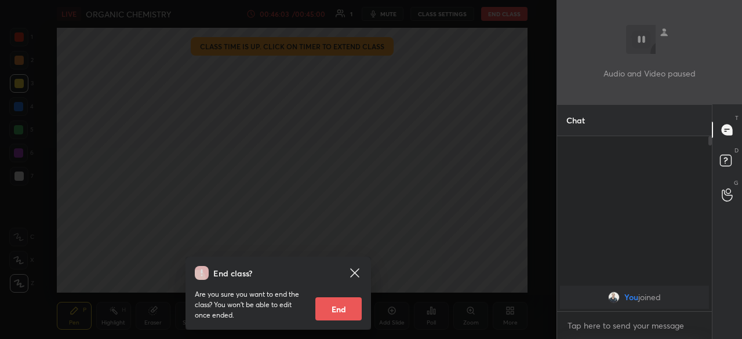
click at [360, 312] on button "End" at bounding box center [338, 308] width 46 height 23
type textarea "x"
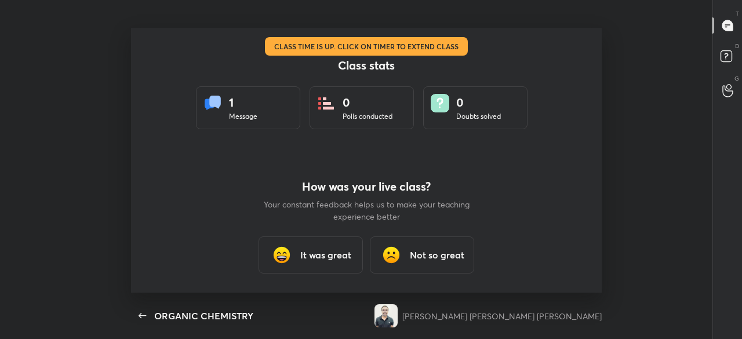
scroll to position [265, 732]
click at [349, 260] on h3 "It was great" at bounding box center [325, 255] width 51 height 14
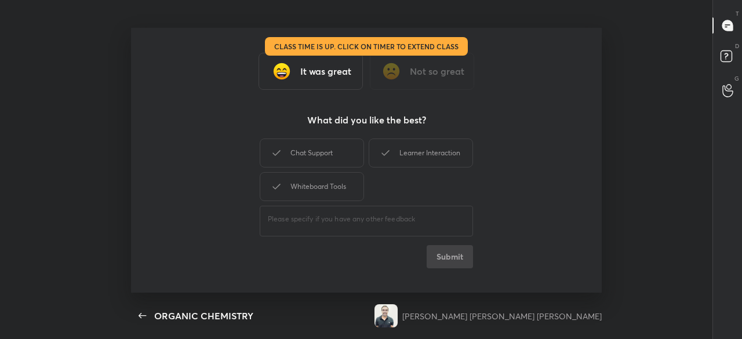
click at [354, 81] on div "It was great" at bounding box center [311, 71] width 104 height 37
click at [334, 159] on div "Chat Support" at bounding box center [312, 153] width 104 height 29
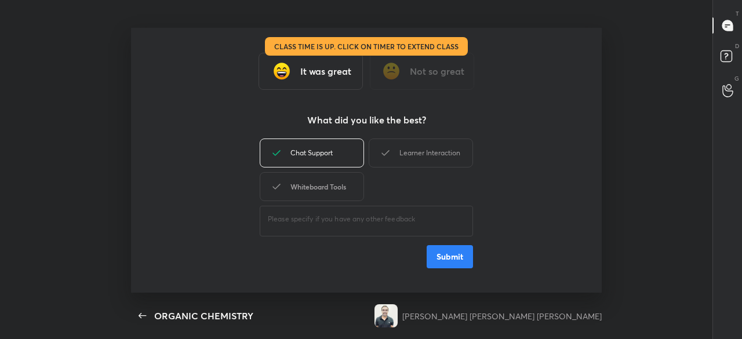
click at [336, 184] on div "Whiteboard Tools" at bounding box center [312, 186] width 104 height 29
click at [394, 157] on div "Learner Interaction" at bounding box center [421, 153] width 104 height 29
click at [438, 257] on button "Submit" at bounding box center [450, 256] width 46 height 23
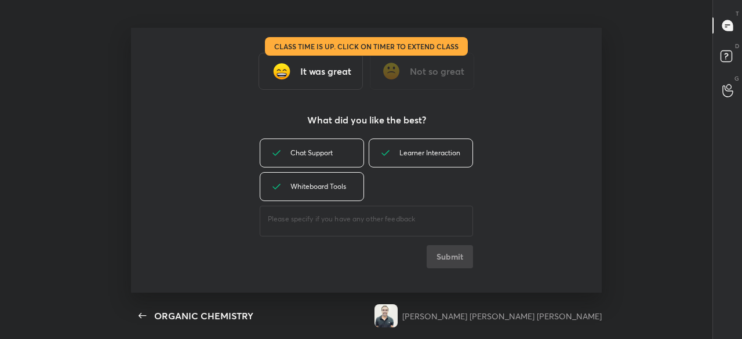
click at [442, 259] on div "Chat Support Learner Interaction Whiteboard Tools ​ Submit" at bounding box center [366, 202] width 213 height 132
click at [441, 260] on div "Class stats 1 Message 0 Polls conducted 0 Doubts solved How was your live class…" at bounding box center [366, 160] width 471 height 265
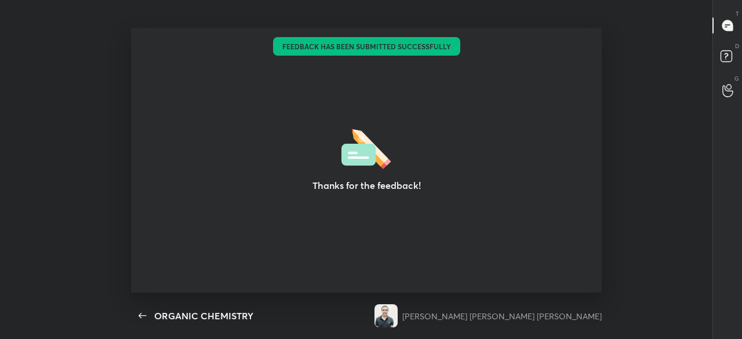
click at [441, 261] on div "Thanks for the feedback!" at bounding box center [366, 160] width 471 height 265
